Goal: Task Accomplishment & Management: Manage account settings

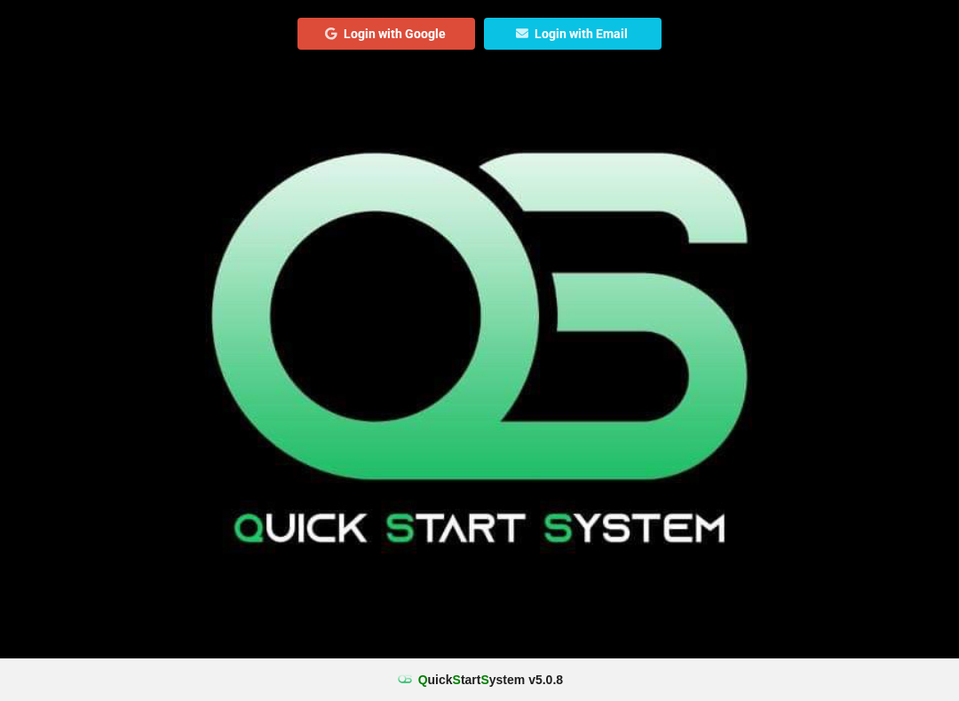
click at [573, 672] on center "Q uick S tart S ystem v 5.0.8" at bounding box center [479, 680] width 934 height 18
click at [573, 38] on button "Login with Email" at bounding box center [573, 34] width 178 height 32
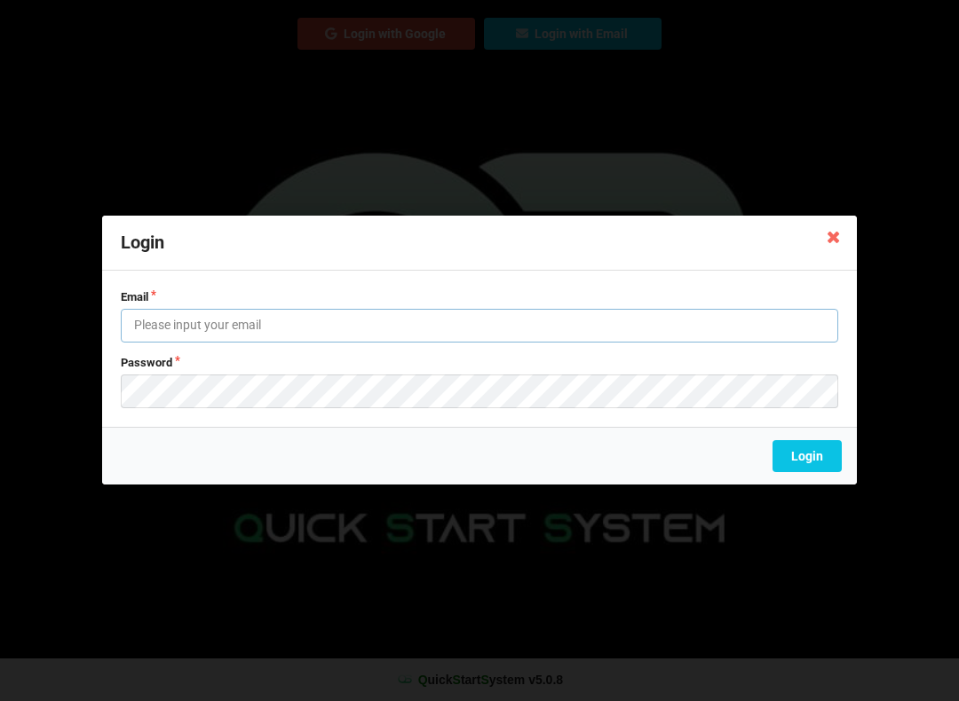
click at [233, 321] on input "text" at bounding box center [479, 326] width 717 height 34
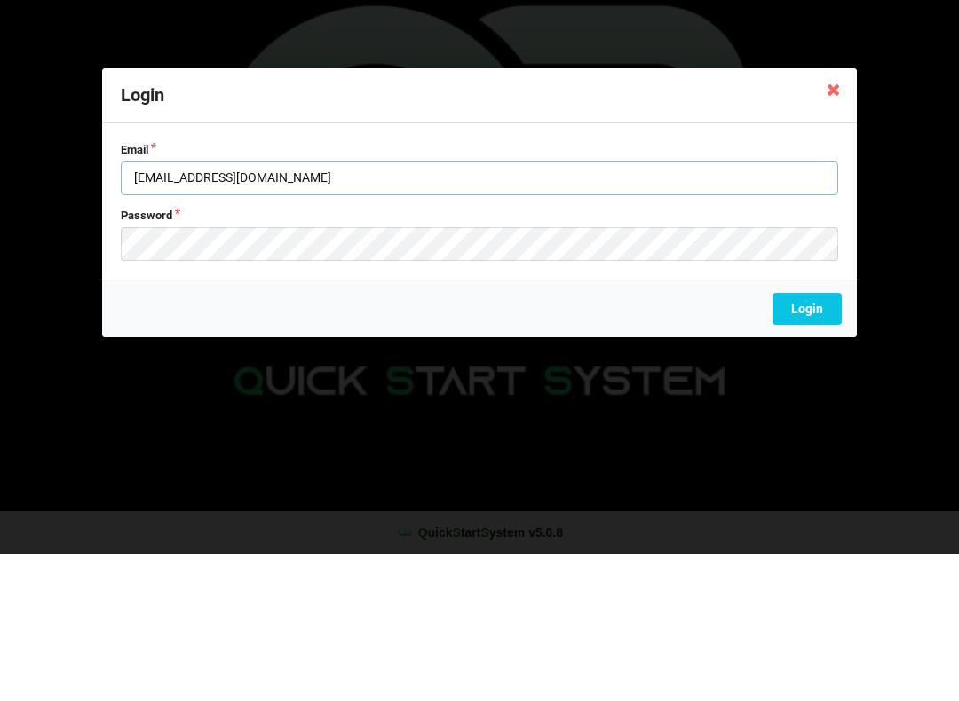
type input "[EMAIL_ADDRESS][DOMAIN_NAME]"
click at [805, 441] on button "Login" at bounding box center [806, 457] width 69 height 32
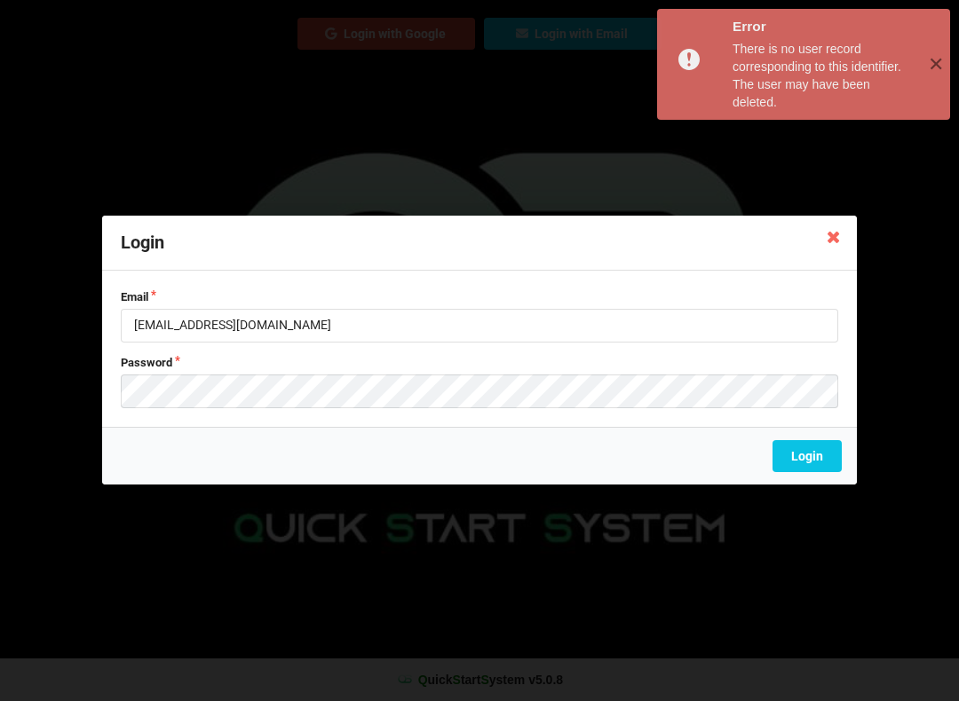
click at [809, 467] on button "Login" at bounding box center [806, 457] width 69 height 32
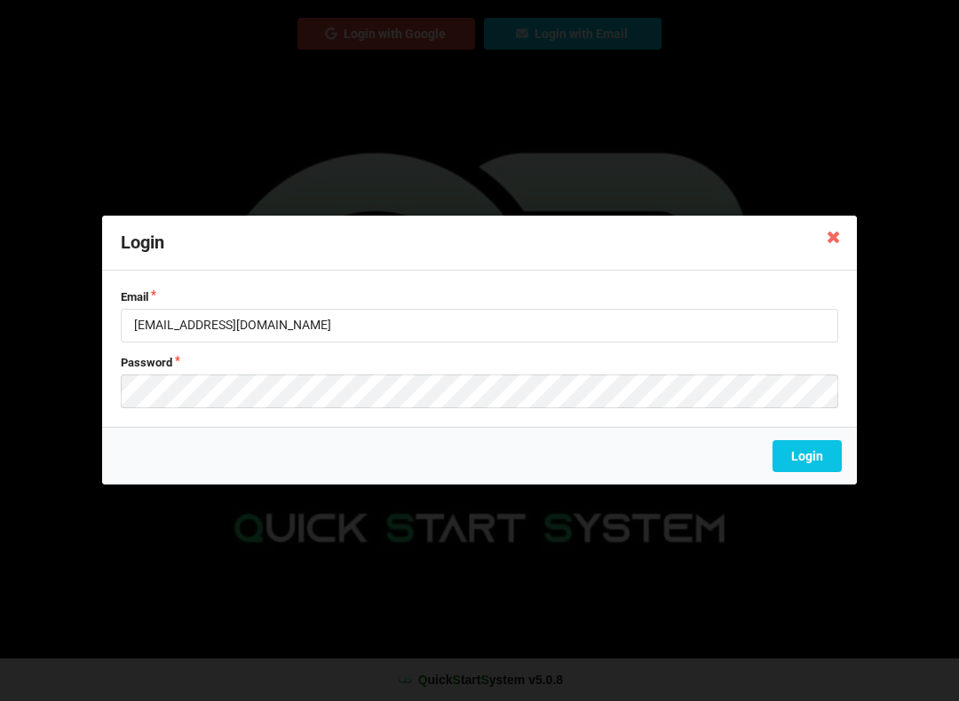
click at [825, 246] on icon at bounding box center [833, 236] width 28 height 28
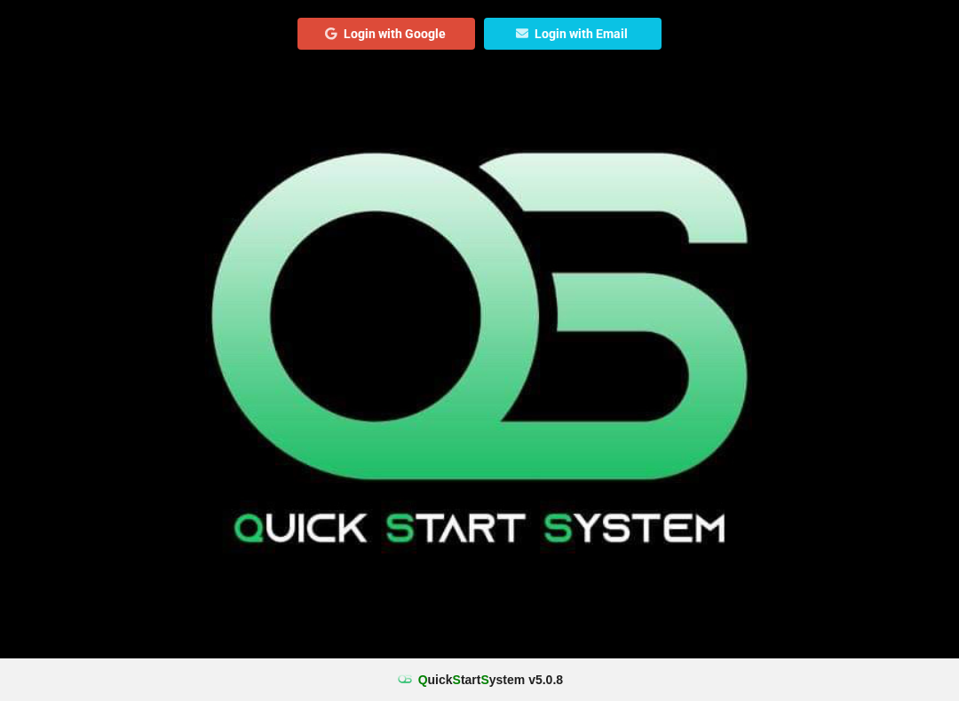
click at [575, 30] on button "Login with Email" at bounding box center [573, 34] width 178 height 32
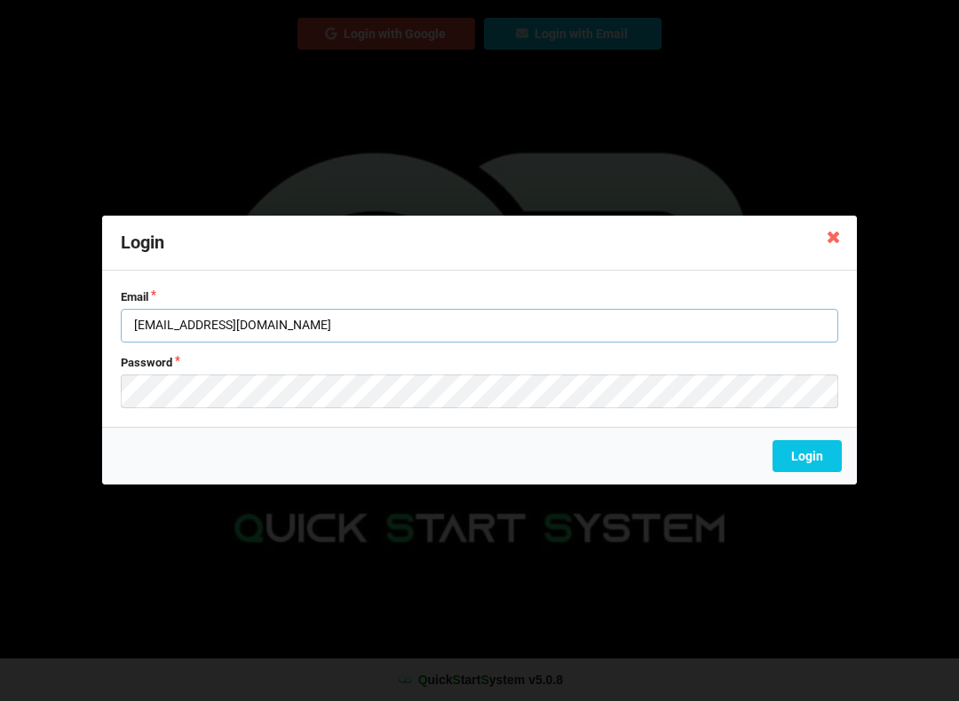
click at [693, 338] on input "[EMAIL_ADDRESS][DOMAIN_NAME]" at bounding box center [479, 326] width 717 height 34
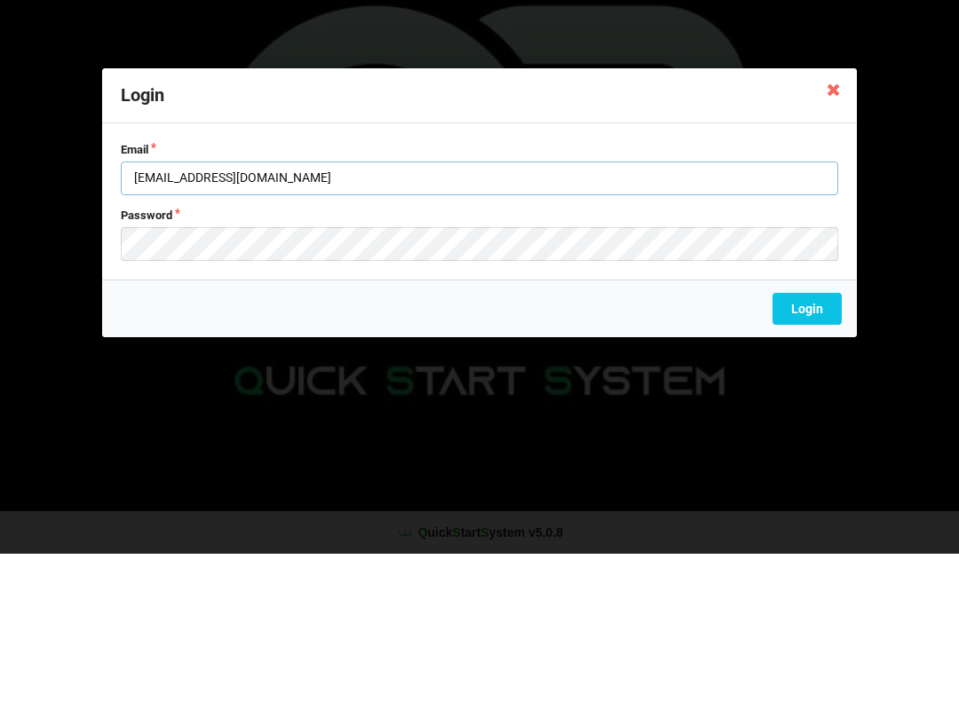
type input "[EMAIL_ADDRESS][DOMAIN_NAME]"
click at [815, 441] on button "Login" at bounding box center [806, 457] width 69 height 32
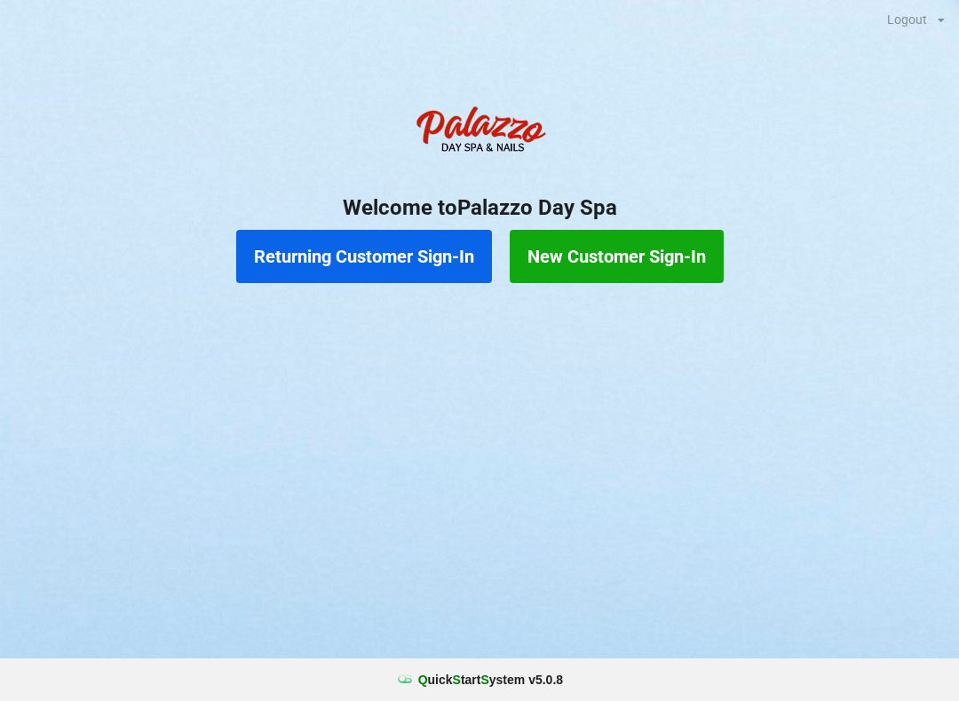
click at [434, 305] on button "Returning Customer Sign-In" at bounding box center [435, 315] width 97 height 20
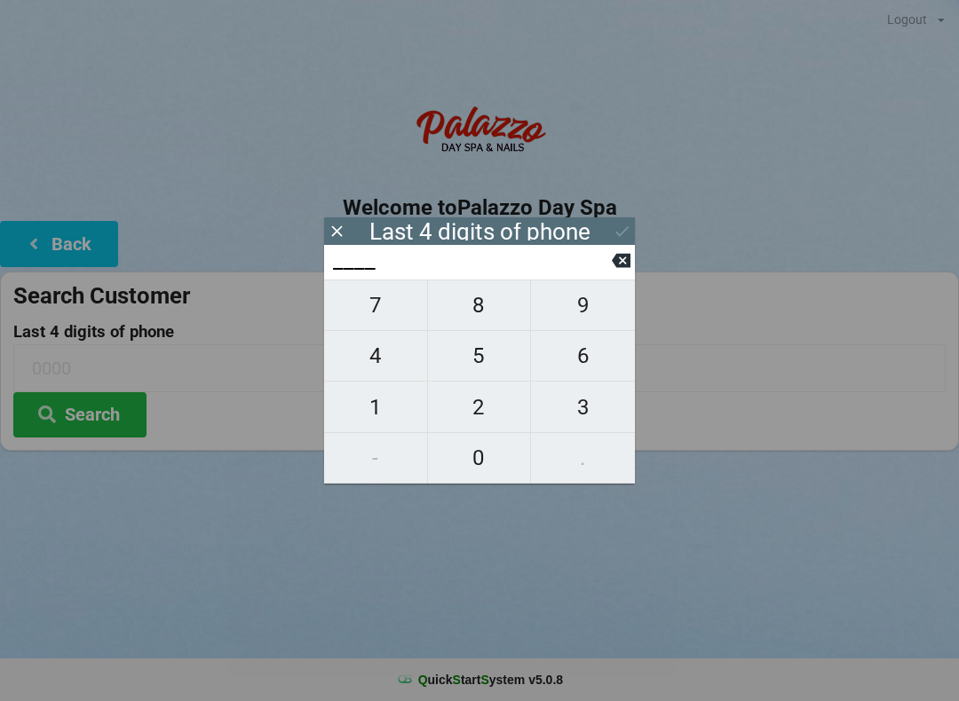
click at [592, 310] on span "9" at bounding box center [583, 305] width 104 height 37
type input "9___"
click at [493, 324] on span "8" at bounding box center [479, 305] width 103 height 37
type input "98__"
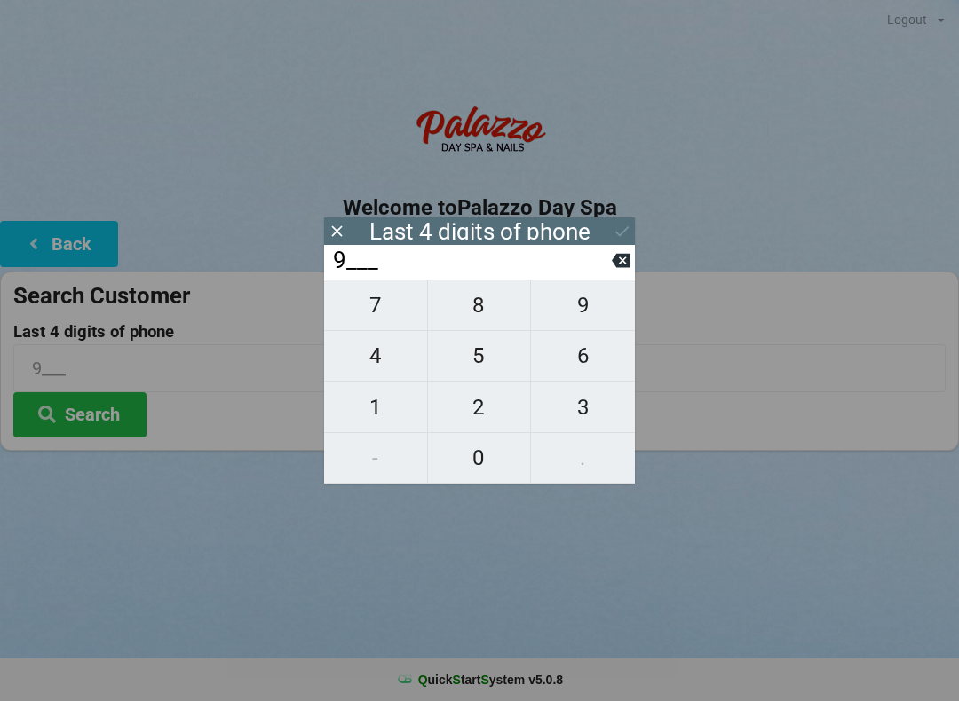
type input "98__"
click at [487, 411] on span "2" at bounding box center [479, 407] width 103 height 37
type input "982_"
click at [493, 364] on span "5" at bounding box center [479, 355] width 103 height 37
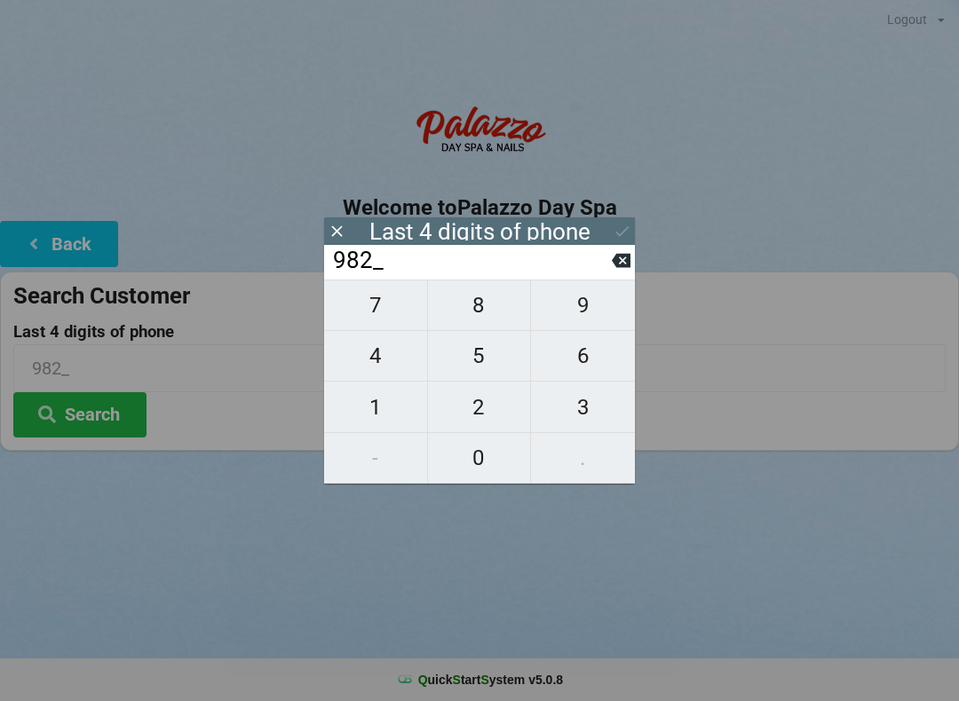
type input "9825"
click at [381, 369] on button "Search" at bounding box center [395, 364] width 28 height 10
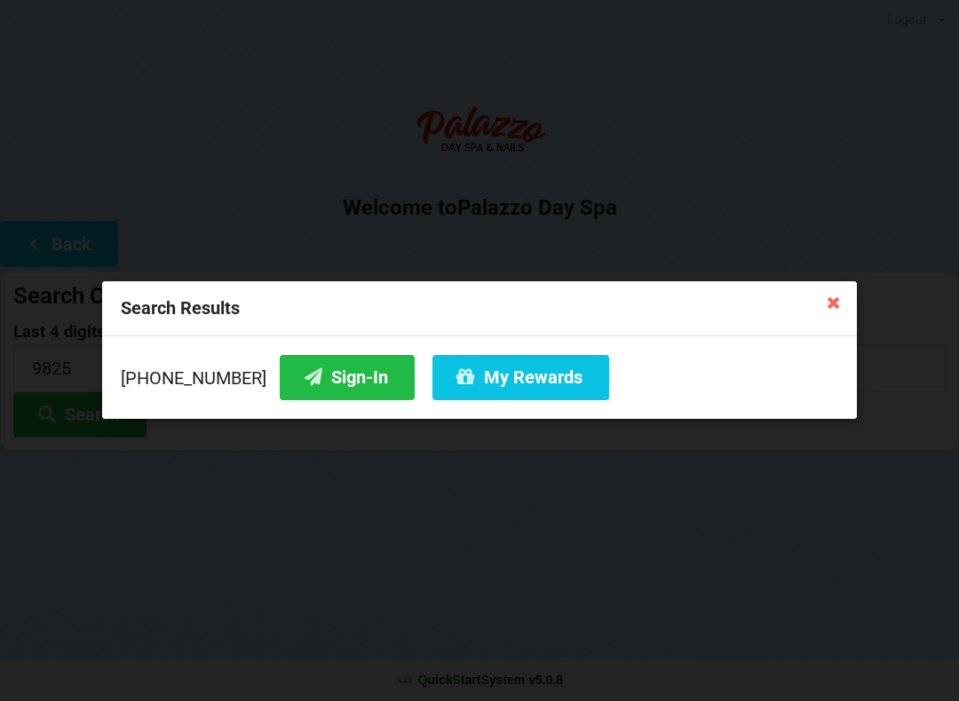
click at [310, 373] on button "Sign-In" at bounding box center [347, 377] width 135 height 45
